Goal: Information Seeking & Learning: Learn about a topic

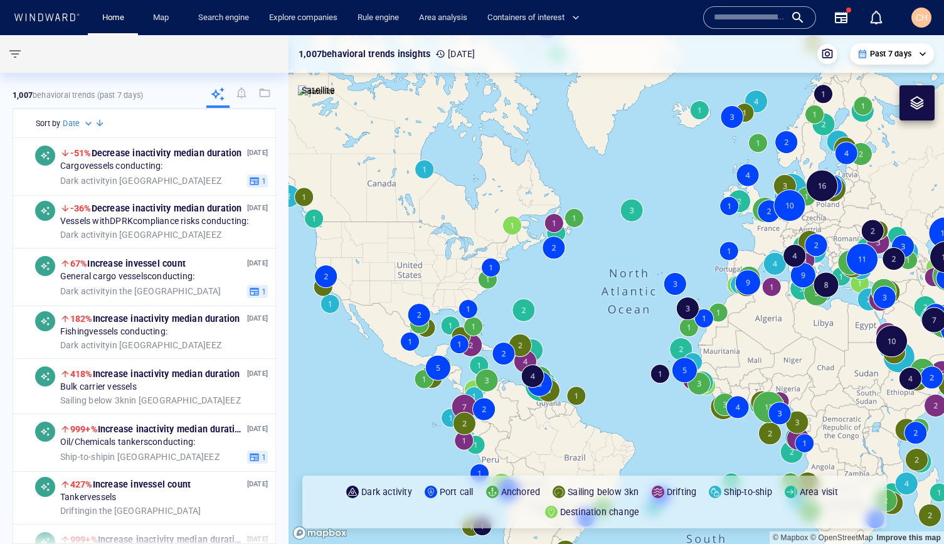
click at [737, 19] on input "text" at bounding box center [748, 17] width 71 height 19
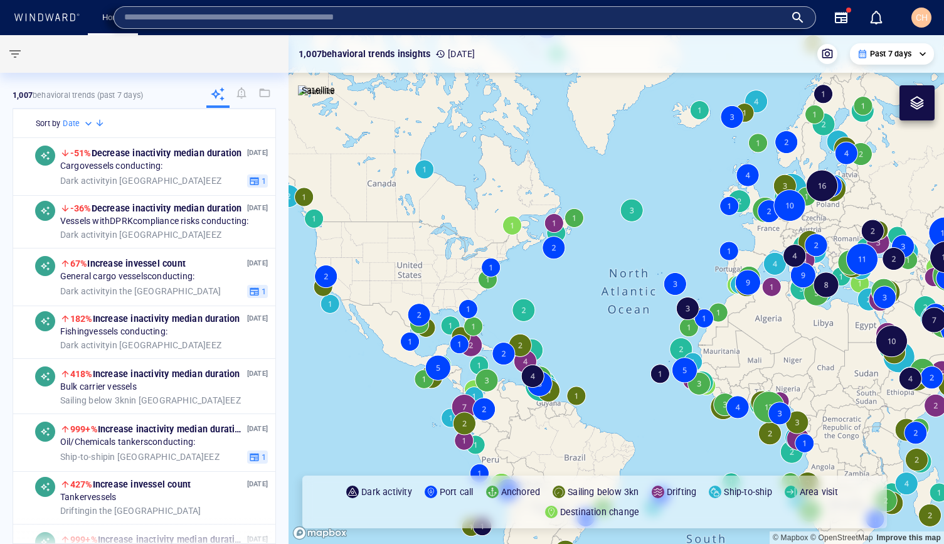
paste input "****"
type input "****"
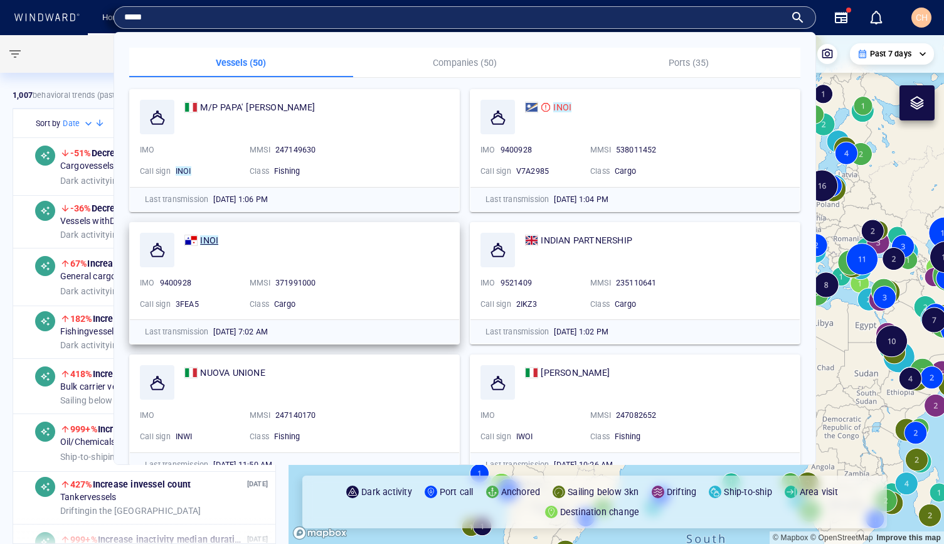
click at [203, 237] on mark "INOI" at bounding box center [209, 240] width 18 height 10
click at [211, 246] on div "Aug 18, '25 -36% Decrease in activity median duration Vessels with DPRK complia…" at bounding box center [144, 220] width 262 height 55
click at [209, 239] on div "Dark activity in North Korea EEZ" at bounding box center [164, 234] width 208 height 11
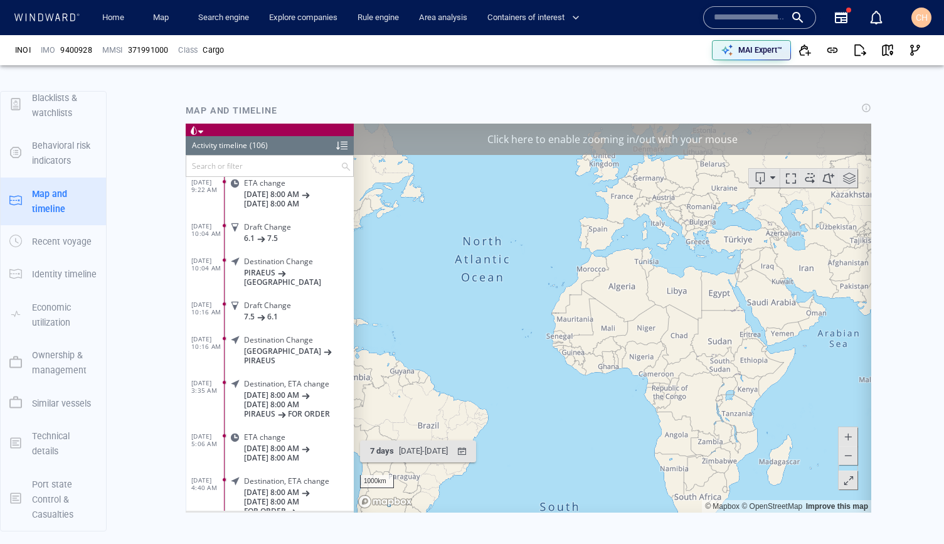
scroll to position [3316, 0]
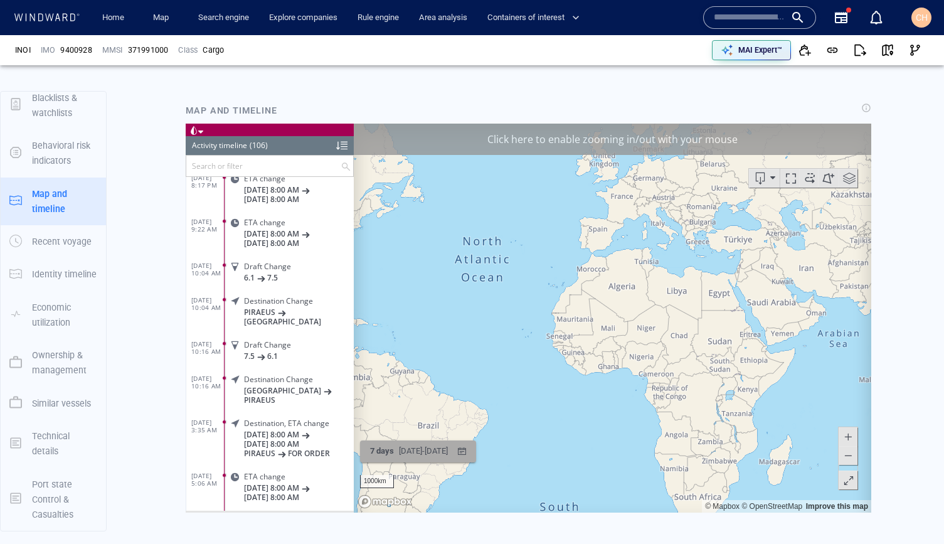
click at [401, 446] on div "8/12/2025 - 8/19/2025" at bounding box center [423, 450] width 54 height 19
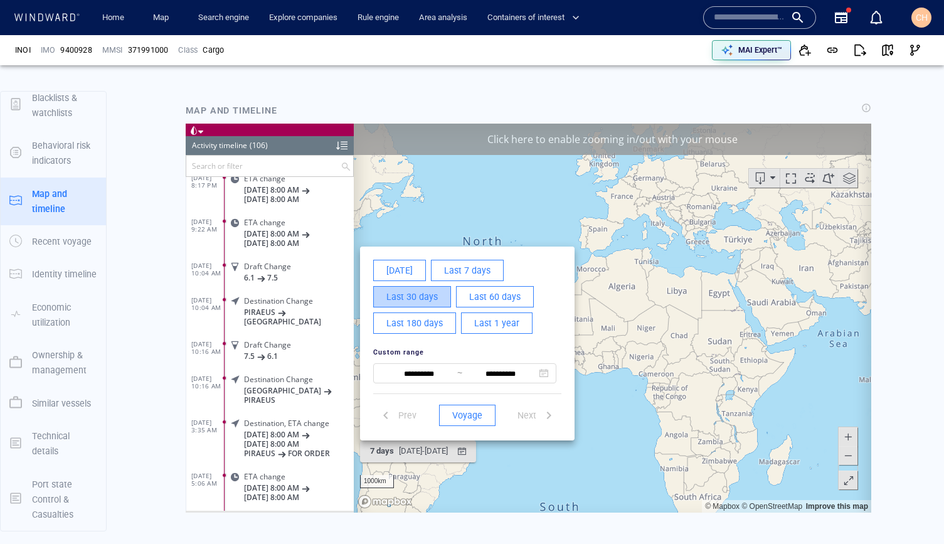
click at [408, 301] on span "Last 30 days" at bounding box center [411, 296] width 51 height 16
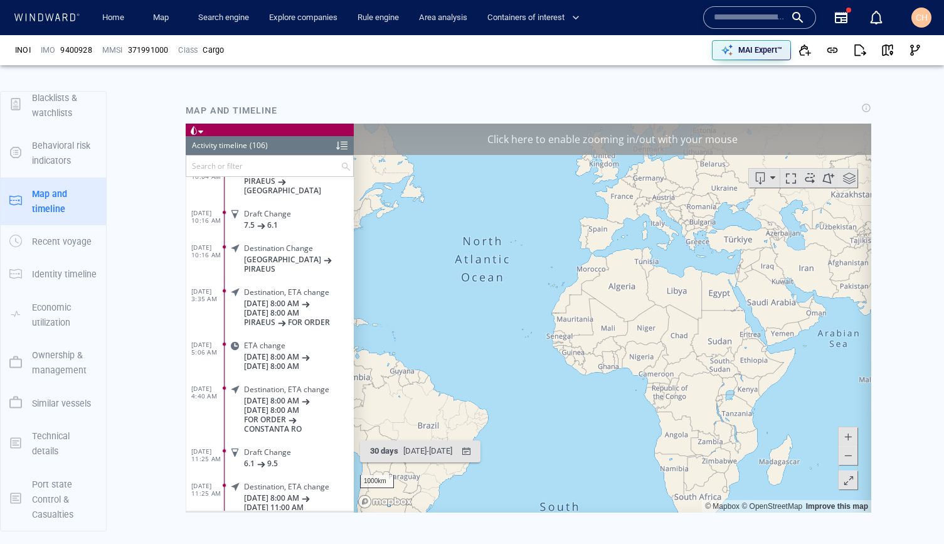
drag, startPoint x: 400, startPoint y: 340, endPoint x: 530, endPoint y: 332, distance: 130.7
click at [530, 332] on canvas "Map" at bounding box center [612, 317] width 517 height 389
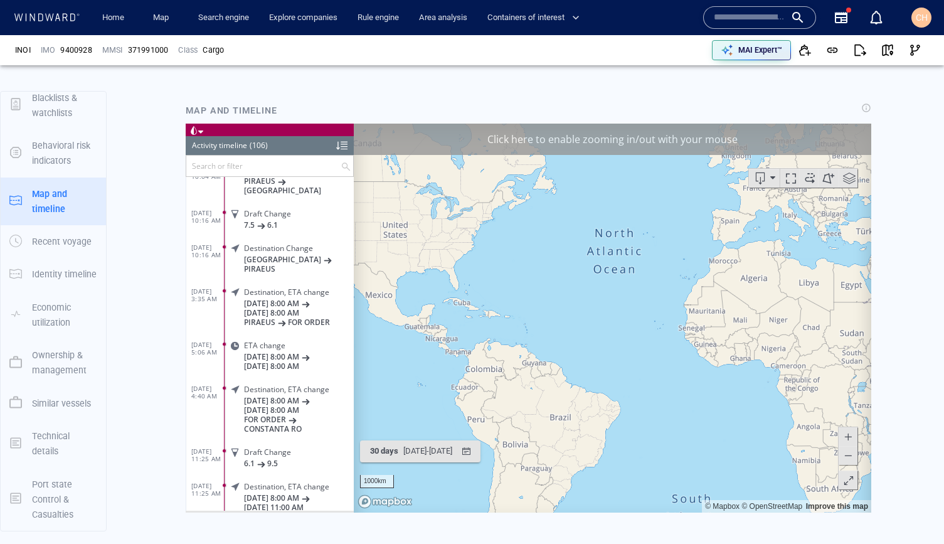
click at [450, 145] on div "Click here to enable zooming in/out with your mouse" at bounding box center [612, 138] width 517 height 31
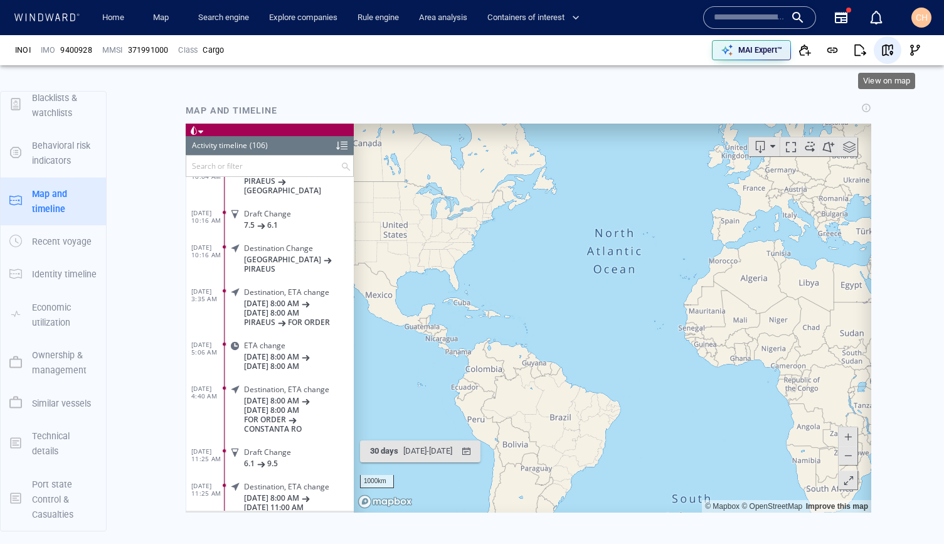
click at [896, 48] on button "button" at bounding box center [887, 50] width 28 height 28
click at [447, 458] on div "7/20/2025 - 8/19/2025" at bounding box center [428, 450] width 54 height 19
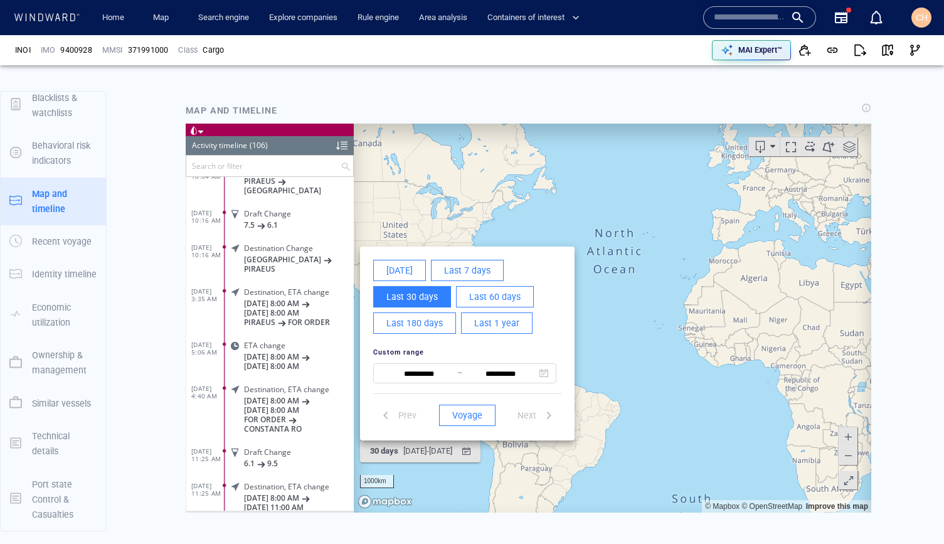
click at [492, 298] on span "Last 60 days" at bounding box center [494, 296] width 51 height 16
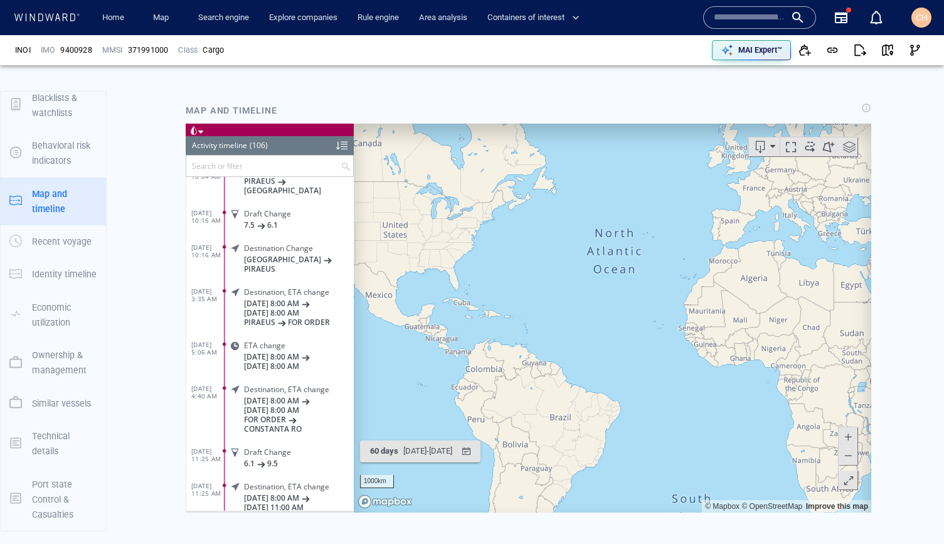
scroll to position [3447, 0]
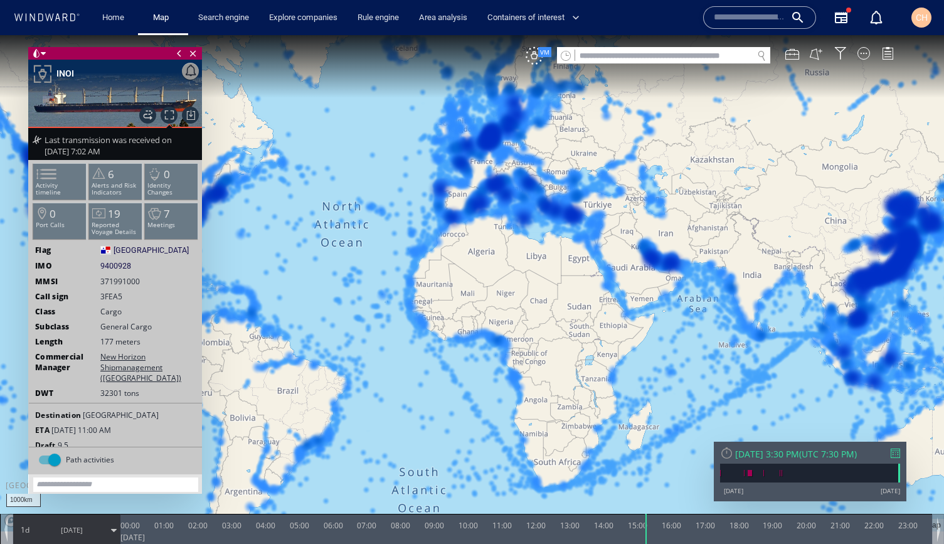
drag, startPoint x: 273, startPoint y: 264, endPoint x: 337, endPoint y: 266, distance: 64.0
click at [337, 266] on canvas "Map" at bounding box center [472, 283] width 944 height 496
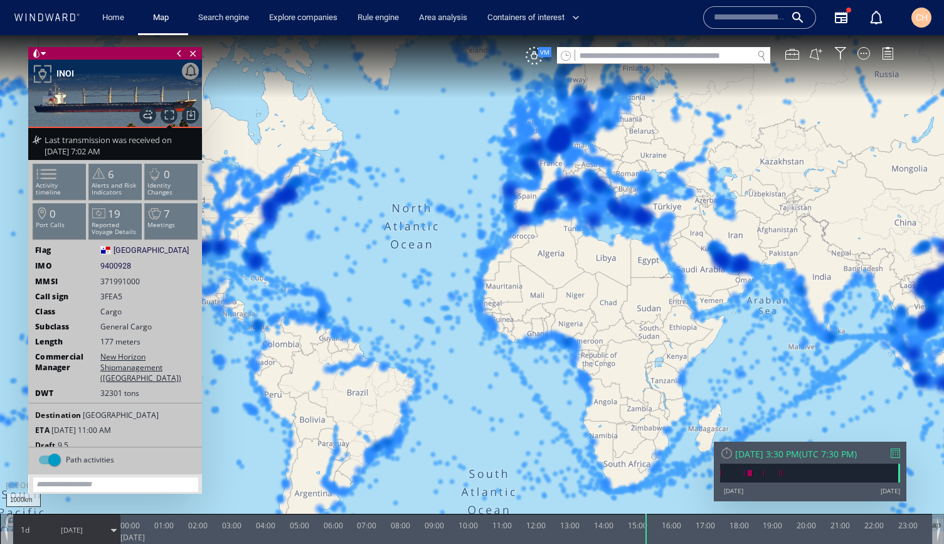
click at [82, 532] on span "8/19/25" at bounding box center [72, 529] width 22 height 9
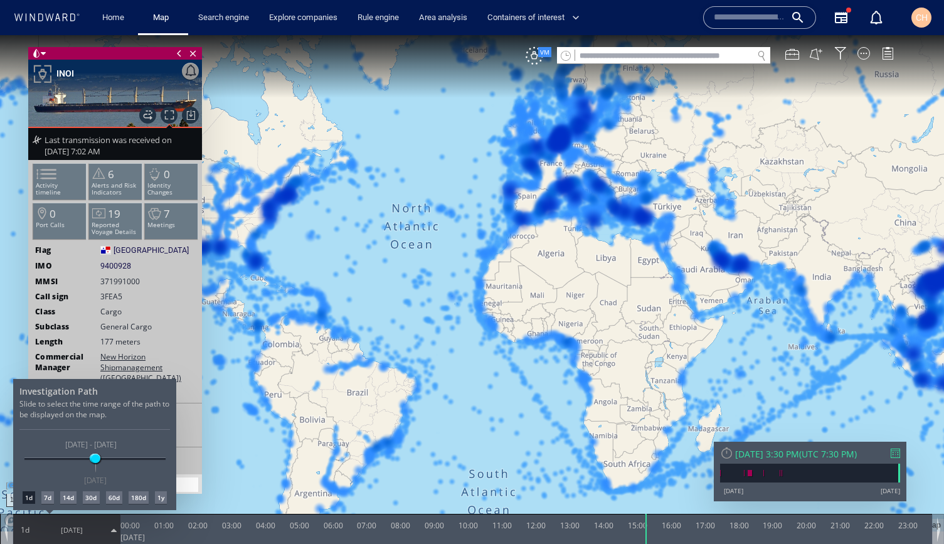
click at [110, 498] on div "60d" at bounding box center [114, 497] width 16 height 13
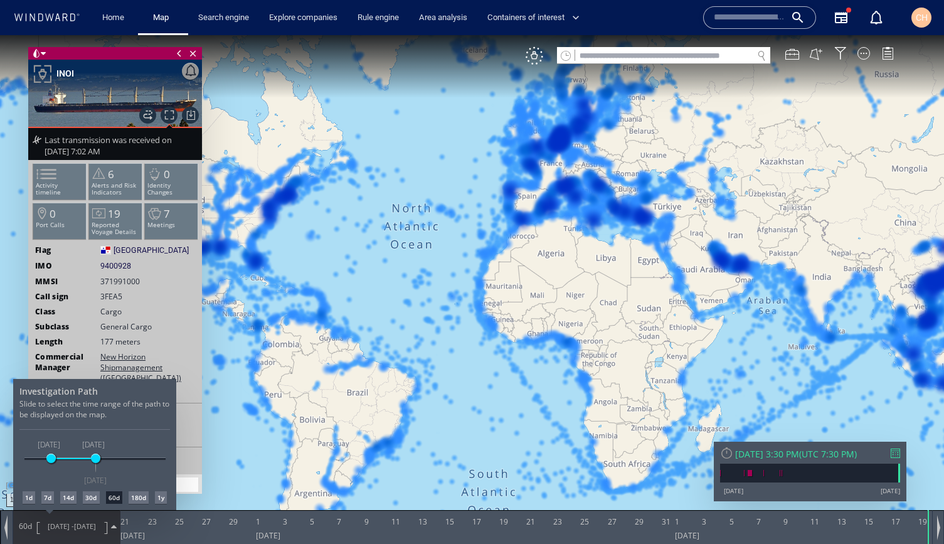
click at [537, 58] on div at bounding box center [472, 289] width 944 height 508
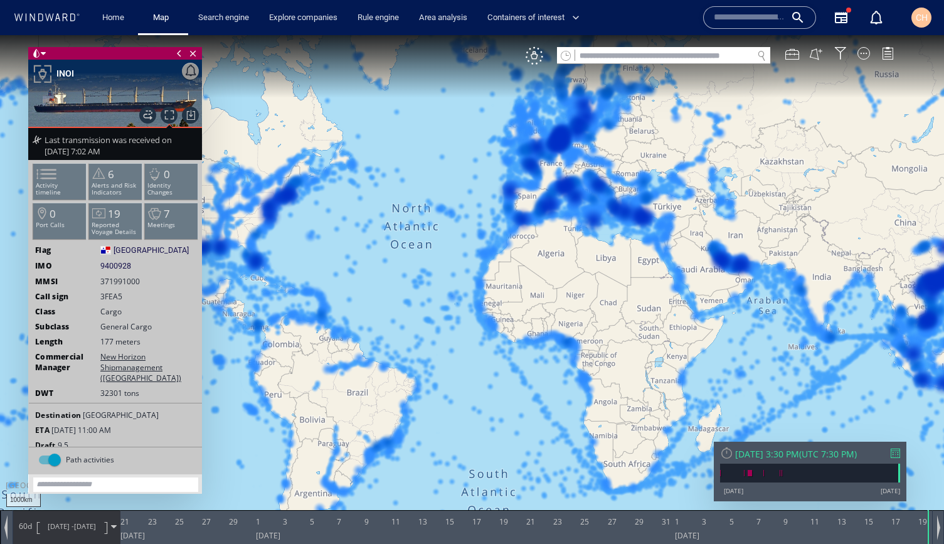
click at [537, 58] on div "VM" at bounding box center [534, 56] width 18 height 18
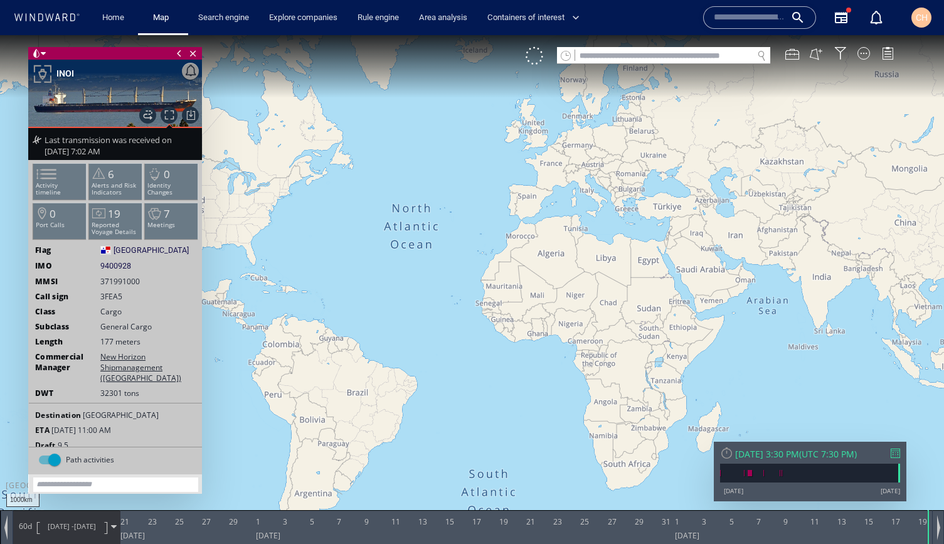
drag, startPoint x: 389, startPoint y: 308, endPoint x: 524, endPoint y: 293, distance: 135.6
click at [524, 293] on canvas "Map" at bounding box center [472, 283] width 944 height 496
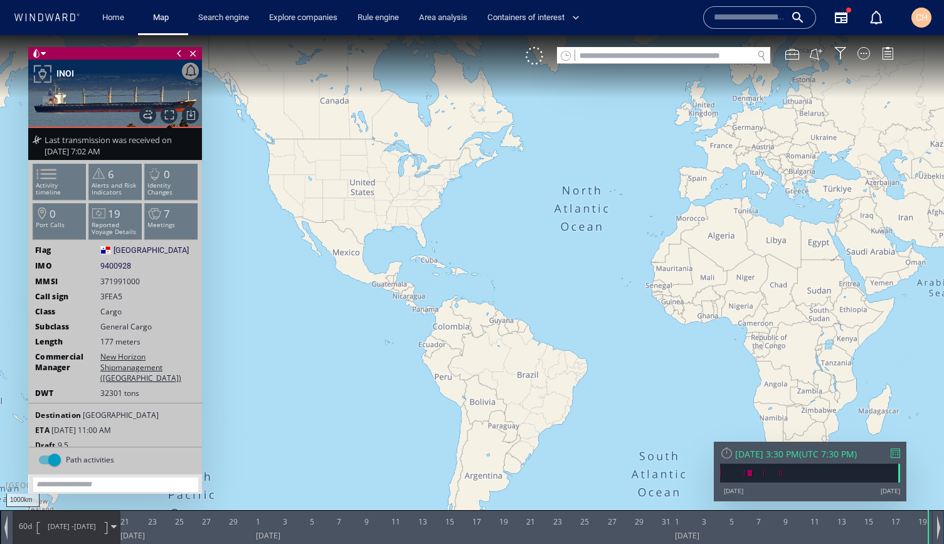
click at [65, 519] on span "6/20/25 - 8/19/25" at bounding box center [71, 525] width 63 height 31
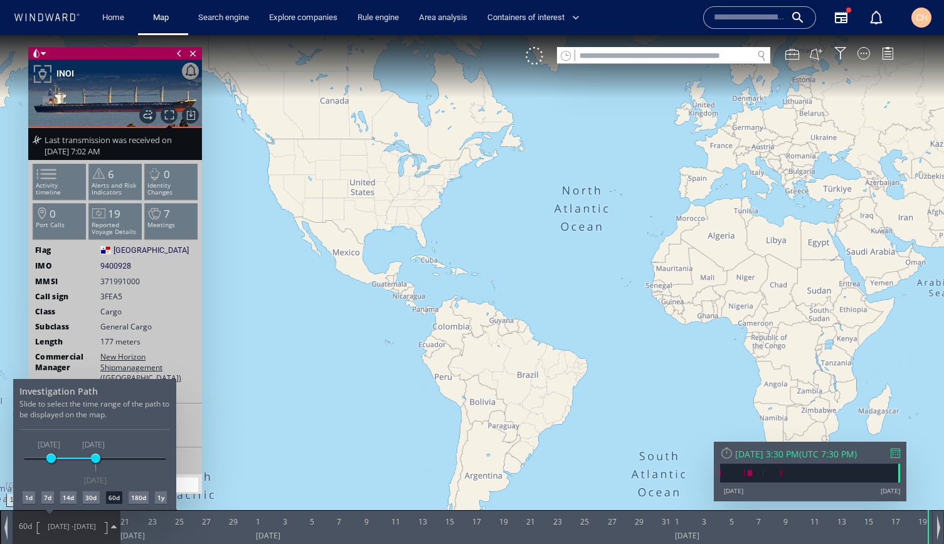
click at [142, 502] on div "180d" at bounding box center [139, 497] width 20 height 13
click at [611, 57] on div at bounding box center [472, 289] width 944 height 508
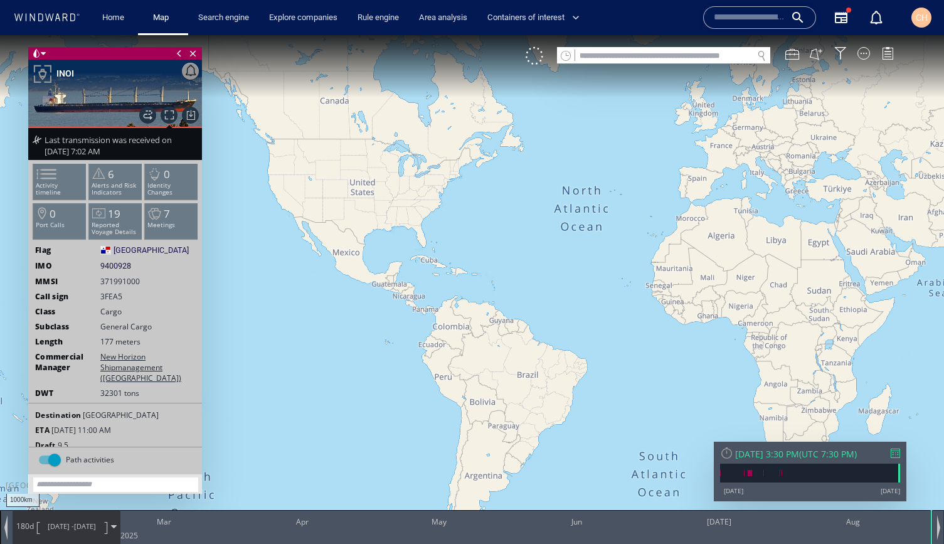
click at [611, 57] on input "text" at bounding box center [663, 56] width 177 height 17
paste input "****"
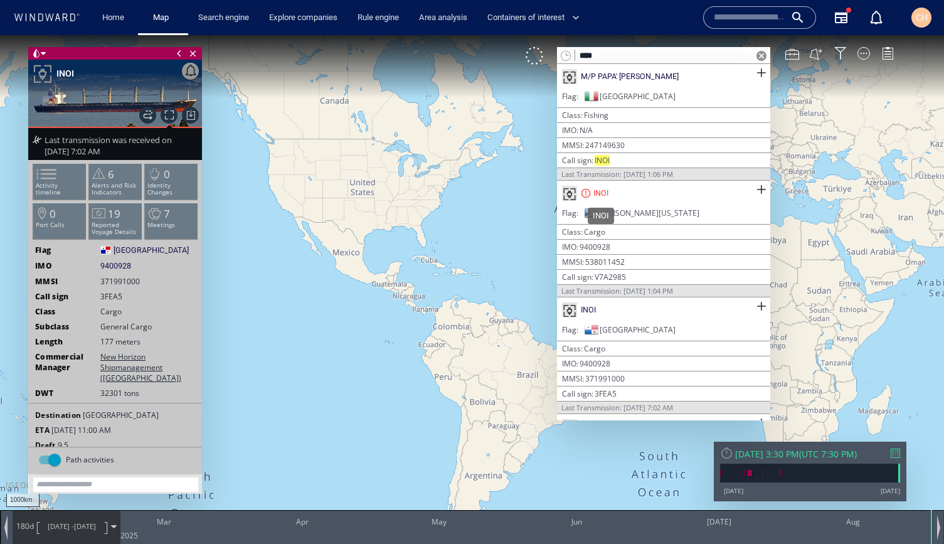
type input "****"
click at [599, 192] on div "INOI" at bounding box center [600, 192] width 15 height 11
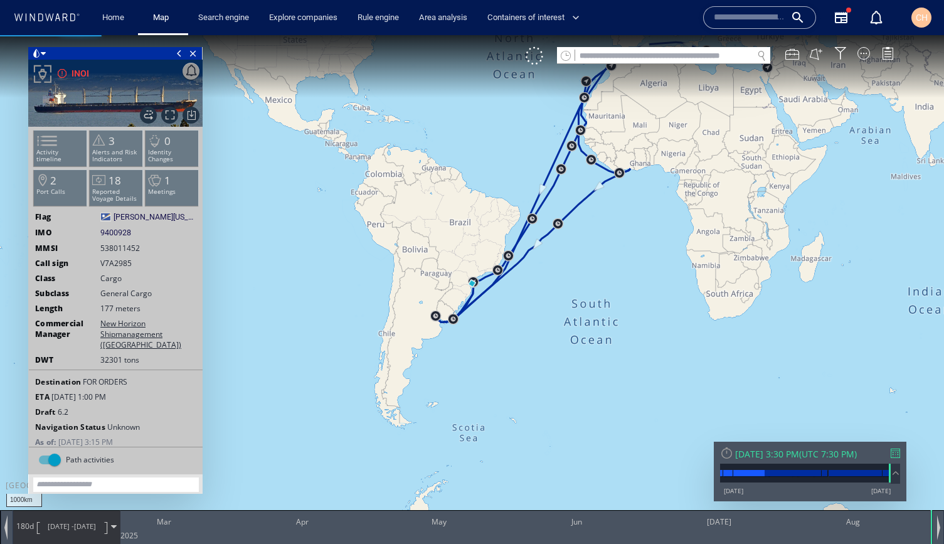
click at [50, 529] on span "2/20/25 -" at bounding box center [61, 525] width 26 height 9
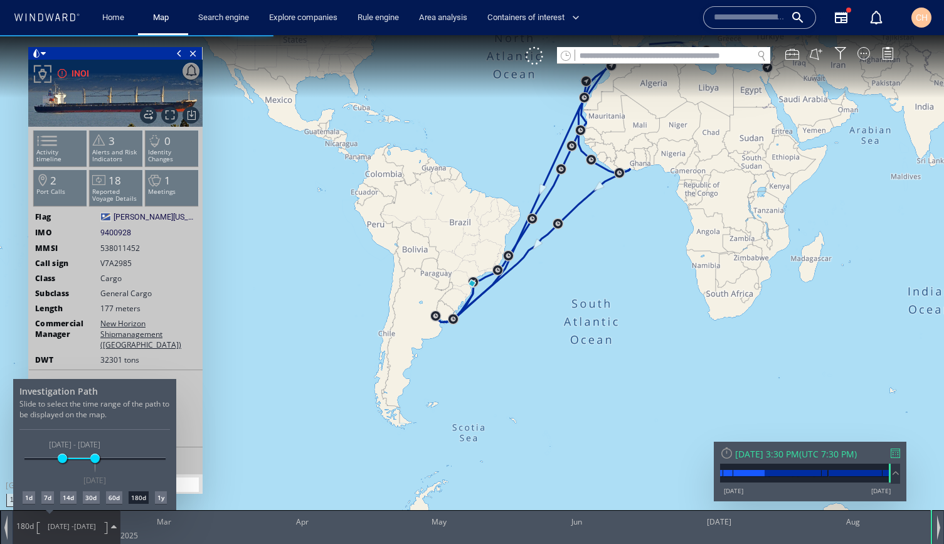
click at [115, 497] on div "60d" at bounding box center [114, 497] width 16 height 13
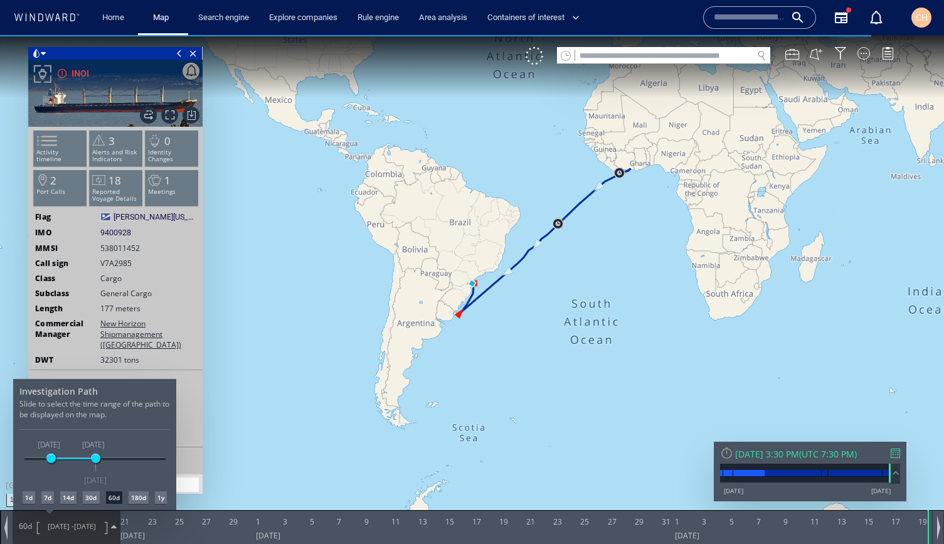
click at [117, 149] on div at bounding box center [472, 289] width 944 height 508
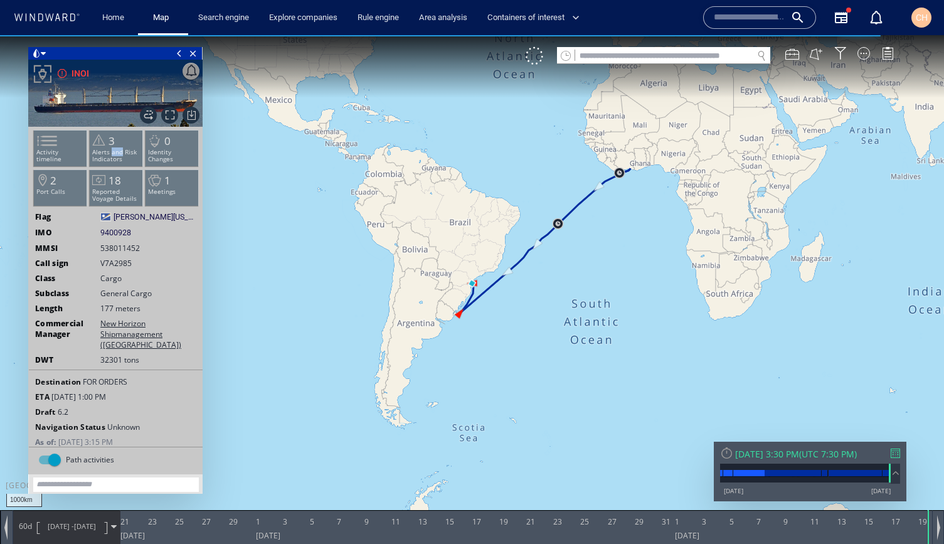
click at [117, 149] on p "Alerts and Risk Indicators" at bounding box center [116, 156] width 53 height 14
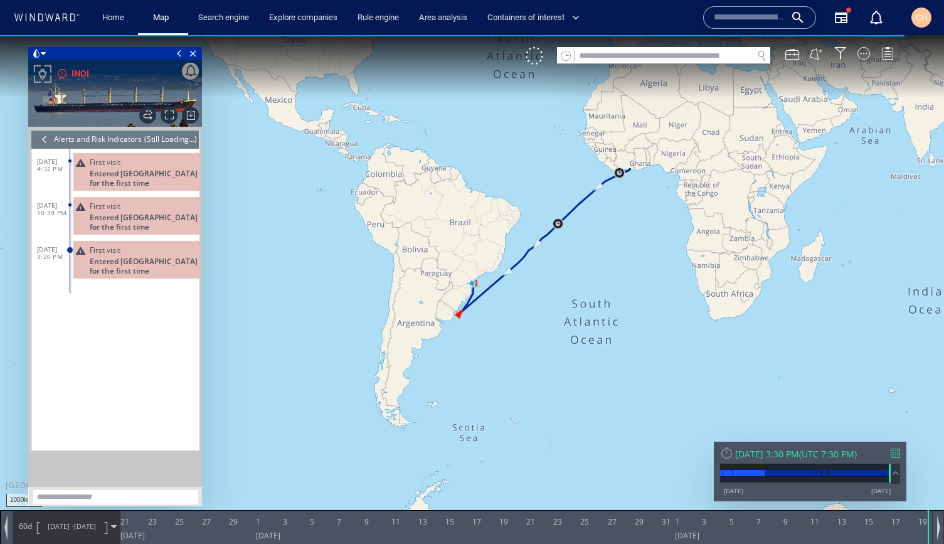
click at [136, 178] on span "Entered Mauritania for the first time" at bounding box center [145, 178] width 110 height 19
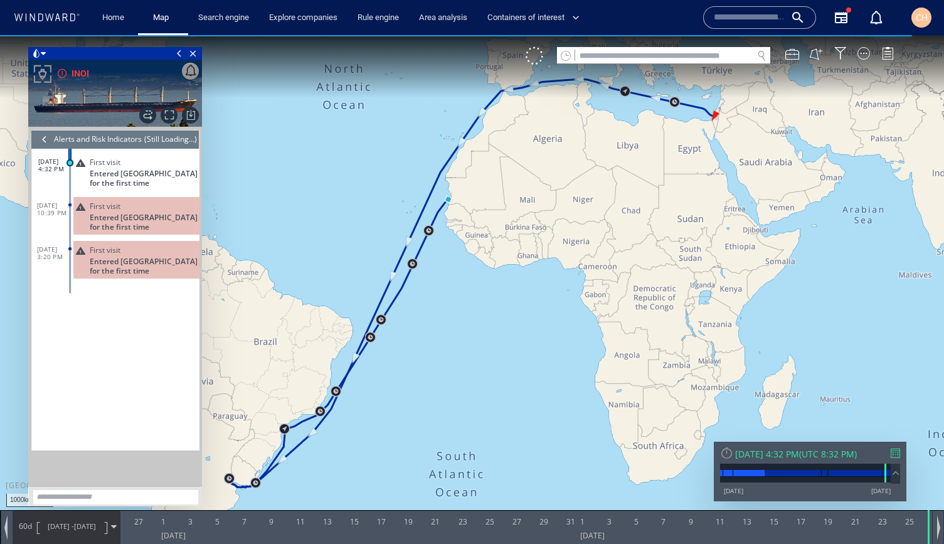
click at [46, 140] on div at bounding box center [45, 139] width 14 height 19
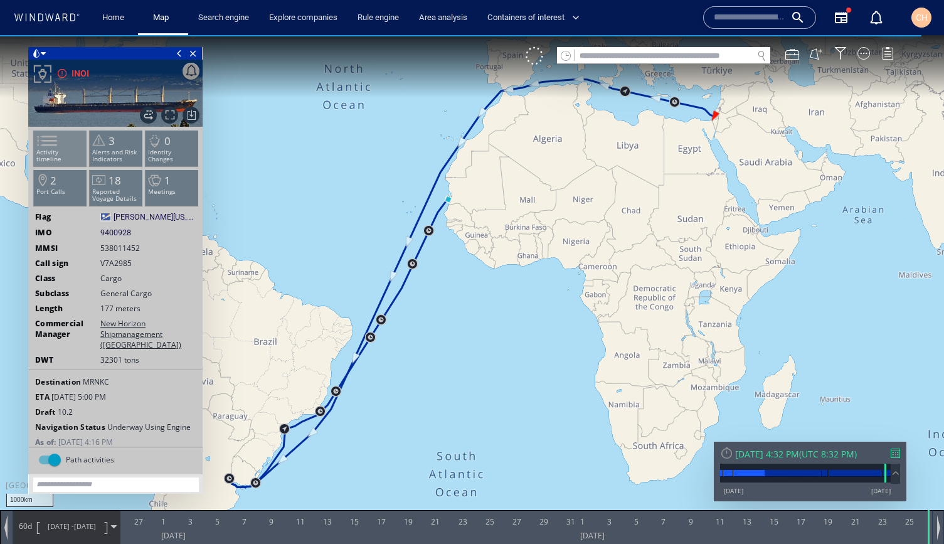
click at [75, 150] on p "Activity timeline" at bounding box center [60, 156] width 53 height 14
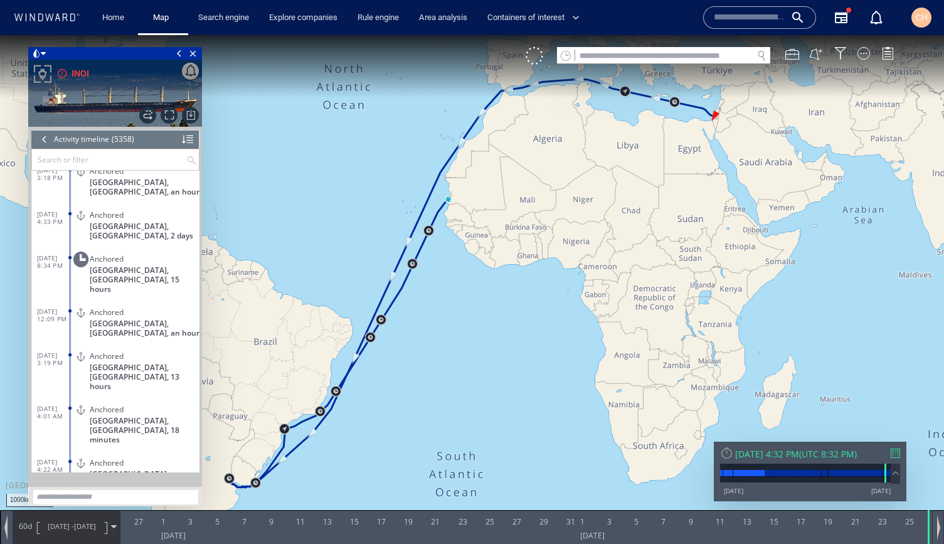
scroll to position [184175, 0]
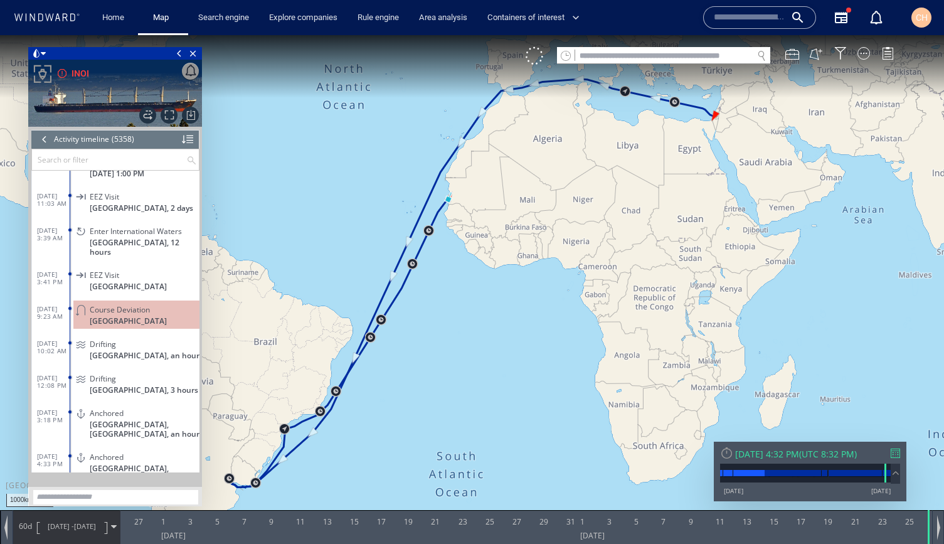
click at [141, 308] on span "Course Deviation" at bounding box center [120, 309] width 60 height 9
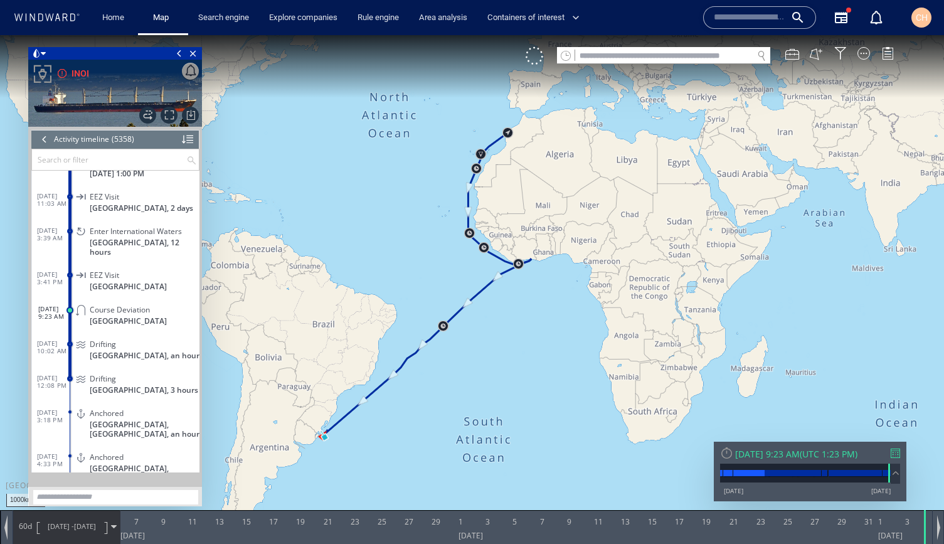
click at [43, 137] on div at bounding box center [45, 139] width 14 height 19
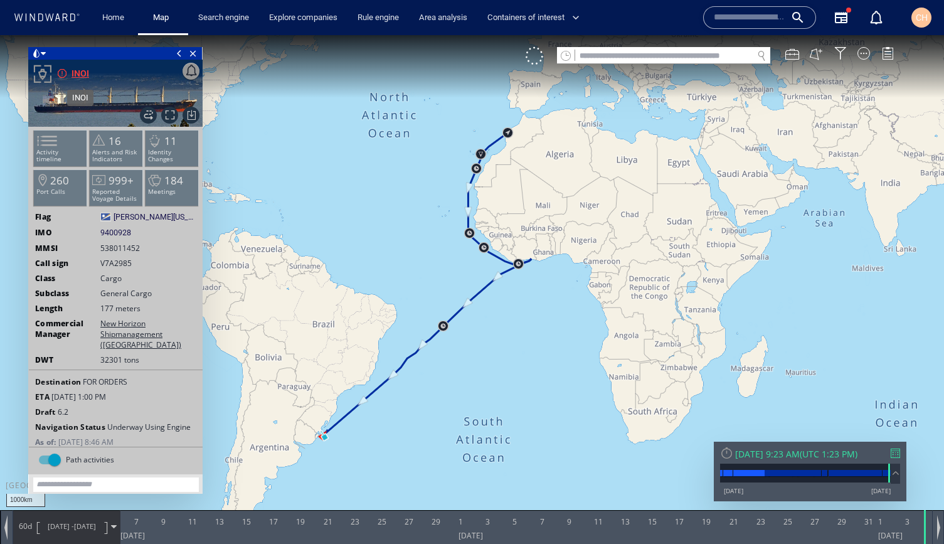
click at [82, 72] on div "INOI" at bounding box center [80, 73] width 18 height 15
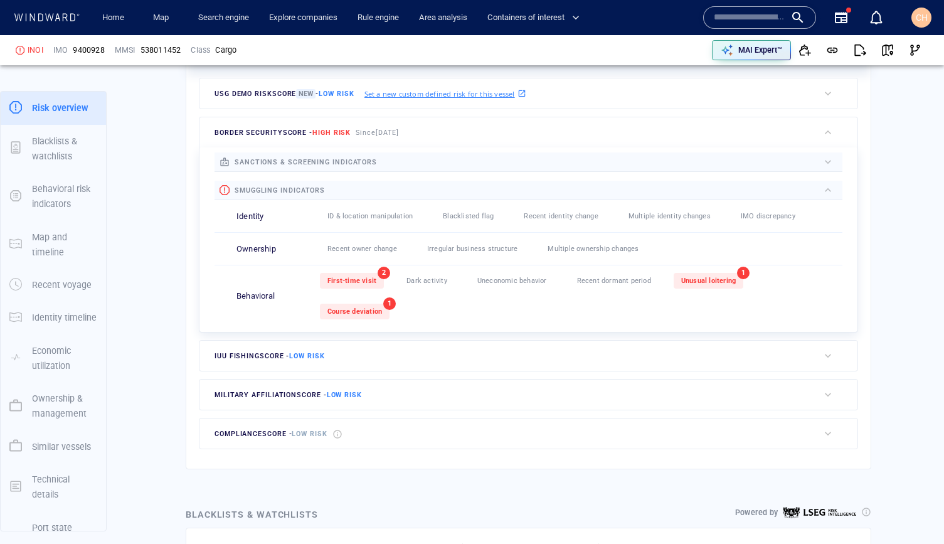
scroll to position [389, 0]
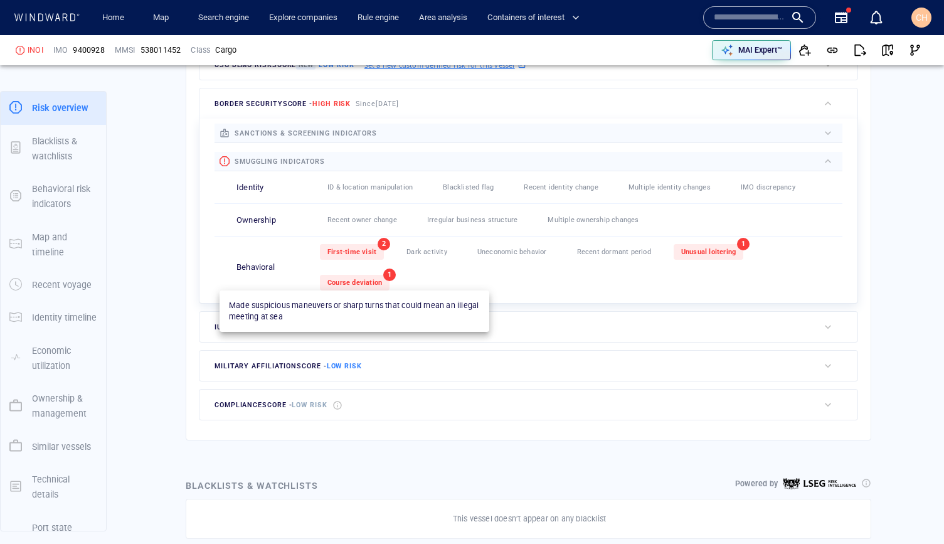
click at [353, 287] on span "Course deviation" at bounding box center [354, 282] width 55 height 8
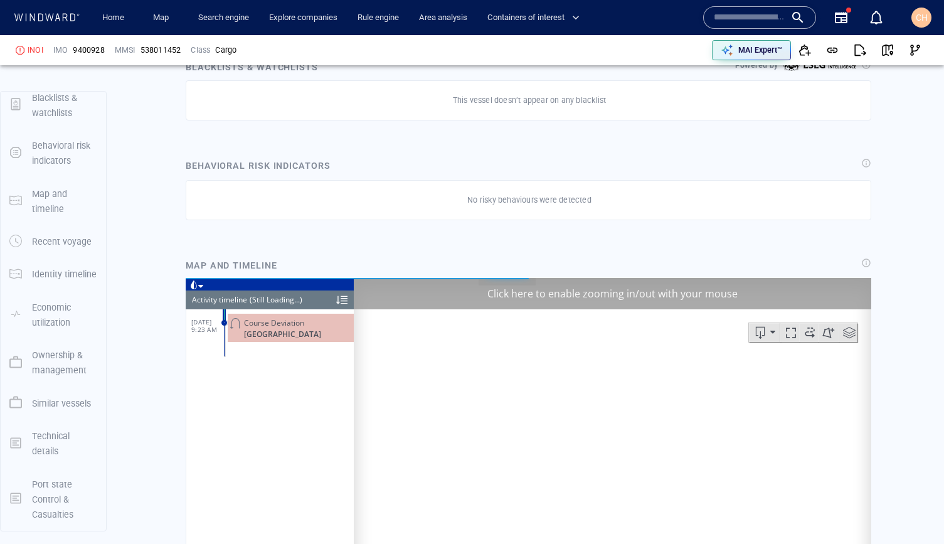
scroll to position [808, 0]
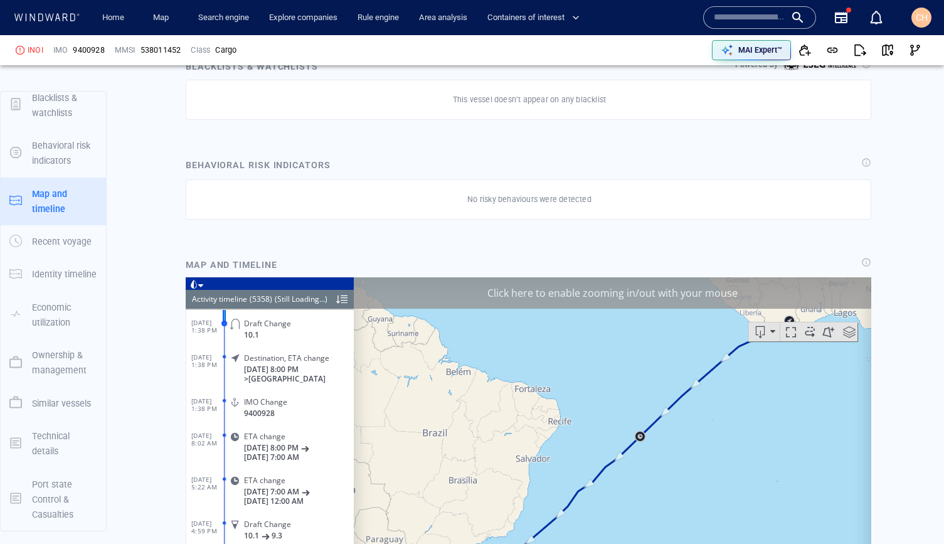
scroll to position [184421, 0]
